Goal: Task Accomplishment & Management: Use online tool/utility

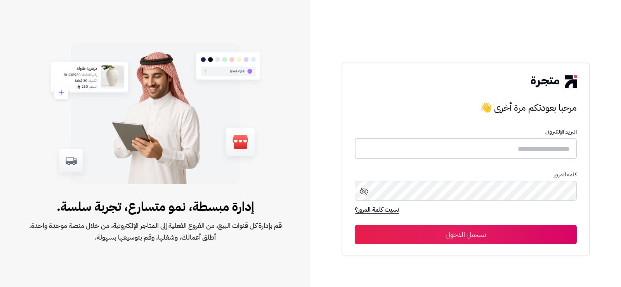
type input "**********"
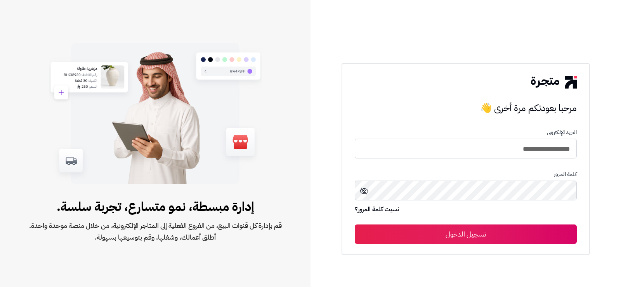
click at [467, 231] on button "تسجيل الدخول" at bounding box center [466, 233] width 222 height 19
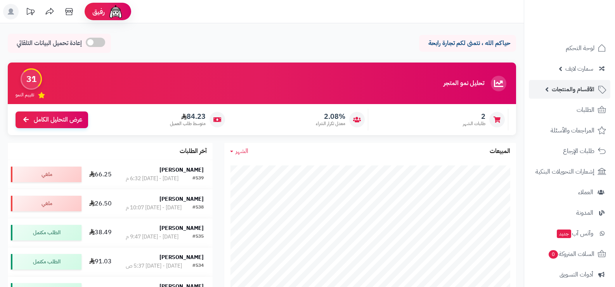
click at [562, 84] on span "الأقسام والمنتجات" at bounding box center [573, 89] width 43 height 11
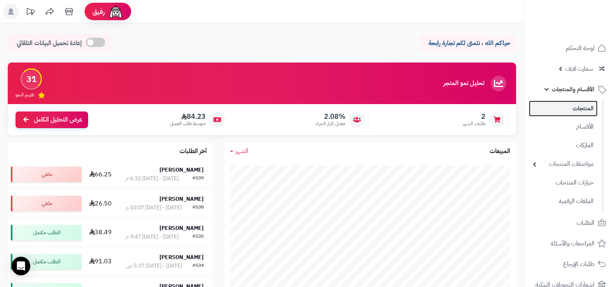
click at [560, 107] on link "المنتجات" at bounding box center [563, 109] width 69 height 16
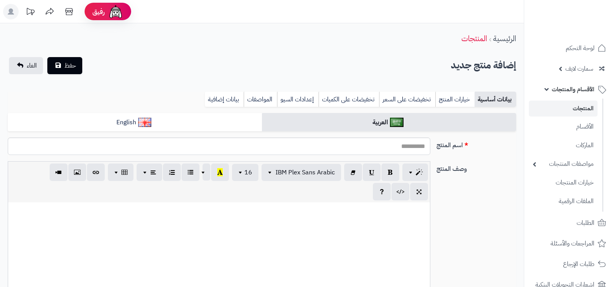
select select
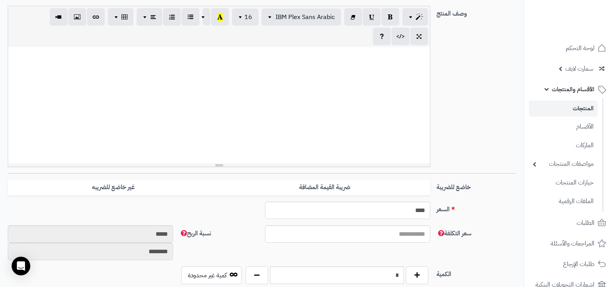
scroll to position [155, 0]
